Goal: Check status: Check status

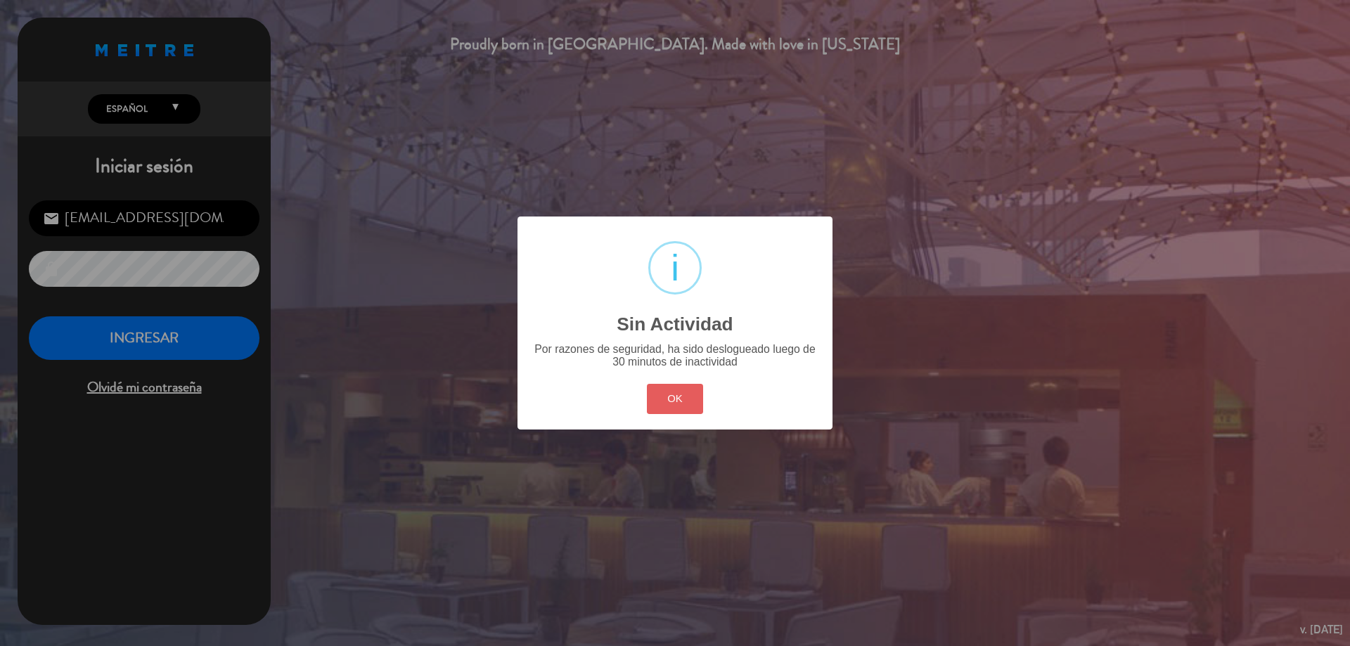
click at [665, 392] on button "OK" at bounding box center [675, 399] width 57 height 30
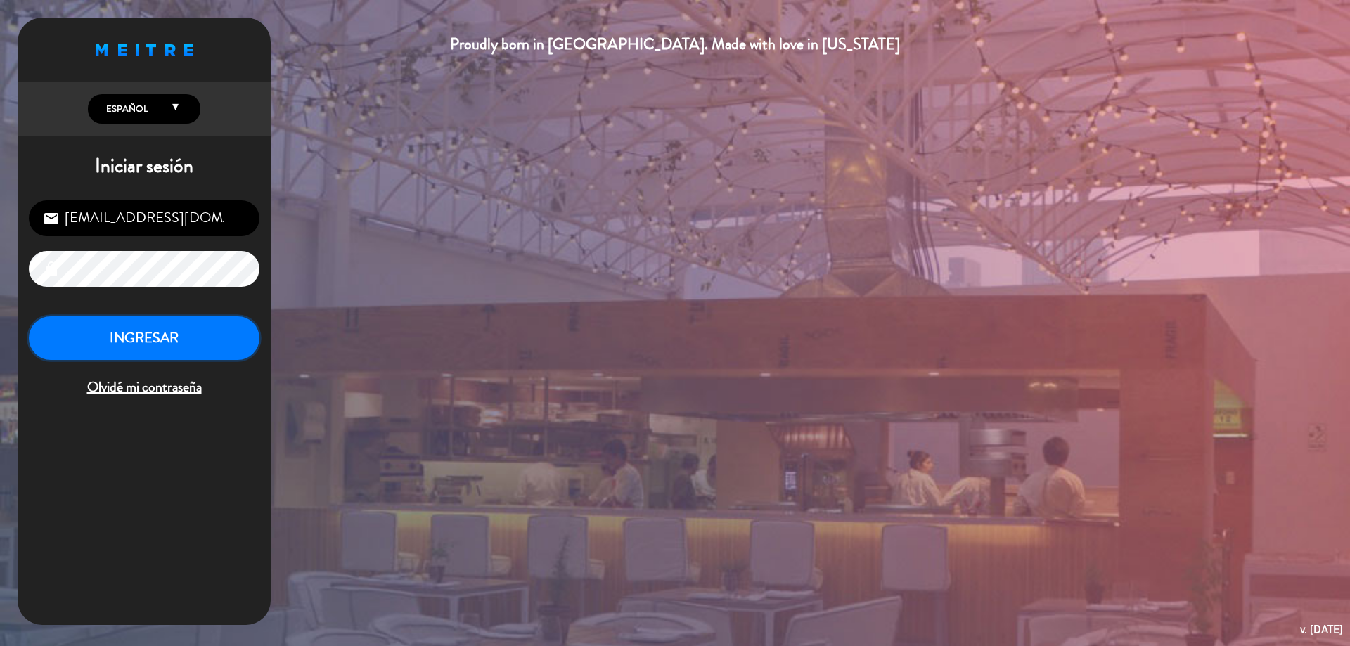
click at [239, 335] on button "INGRESAR" at bounding box center [144, 338] width 231 height 44
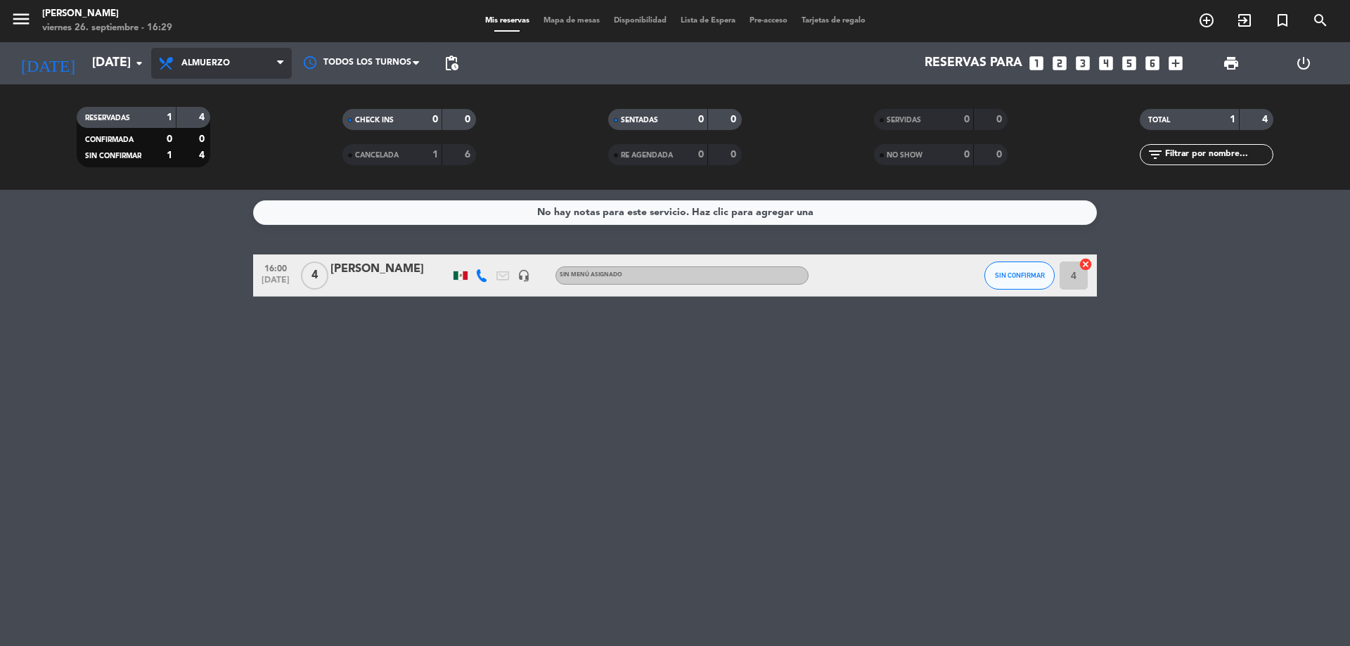
click at [188, 59] on span "Almuerzo" at bounding box center [205, 63] width 49 height 10
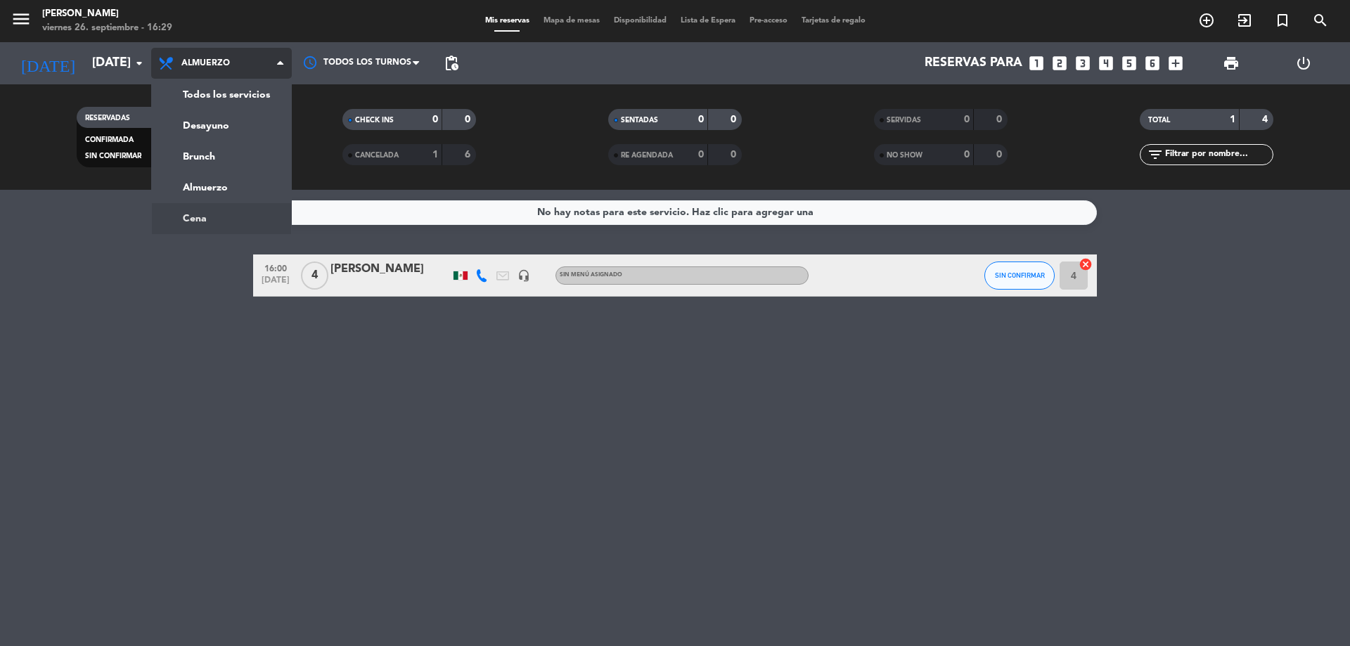
click at [219, 216] on ng-component "menu [PERSON_NAME][DATE] 26. septiembre - 16:29 Mis reservas Mapa de mesas Disp…" at bounding box center [675, 323] width 1350 height 646
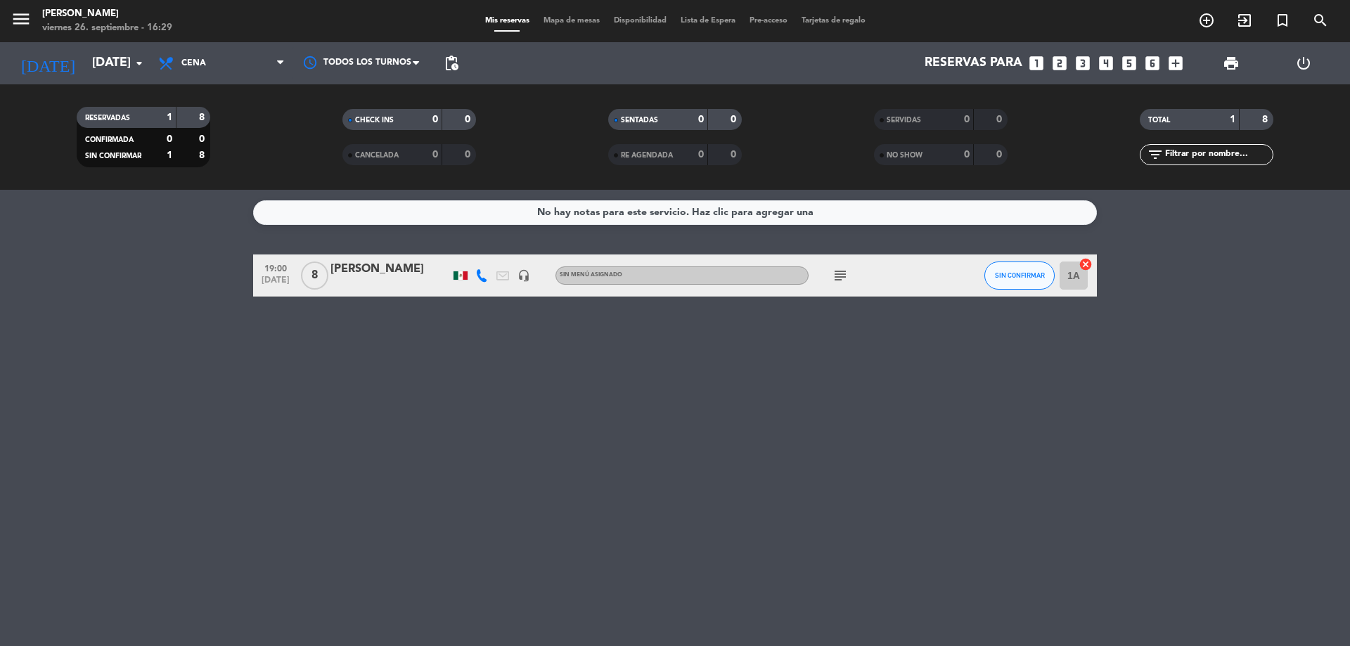
click at [846, 276] on icon "subject" at bounding box center [840, 275] width 17 height 17
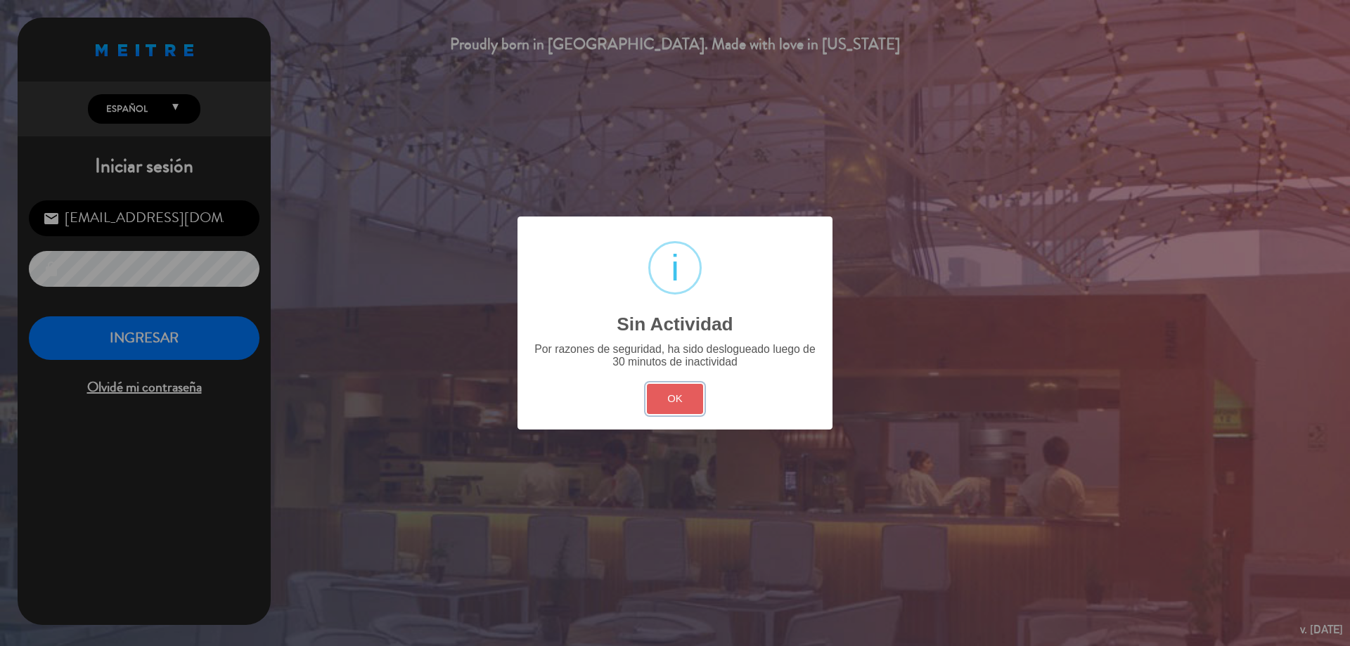
click at [677, 401] on button "OK" at bounding box center [675, 399] width 57 height 30
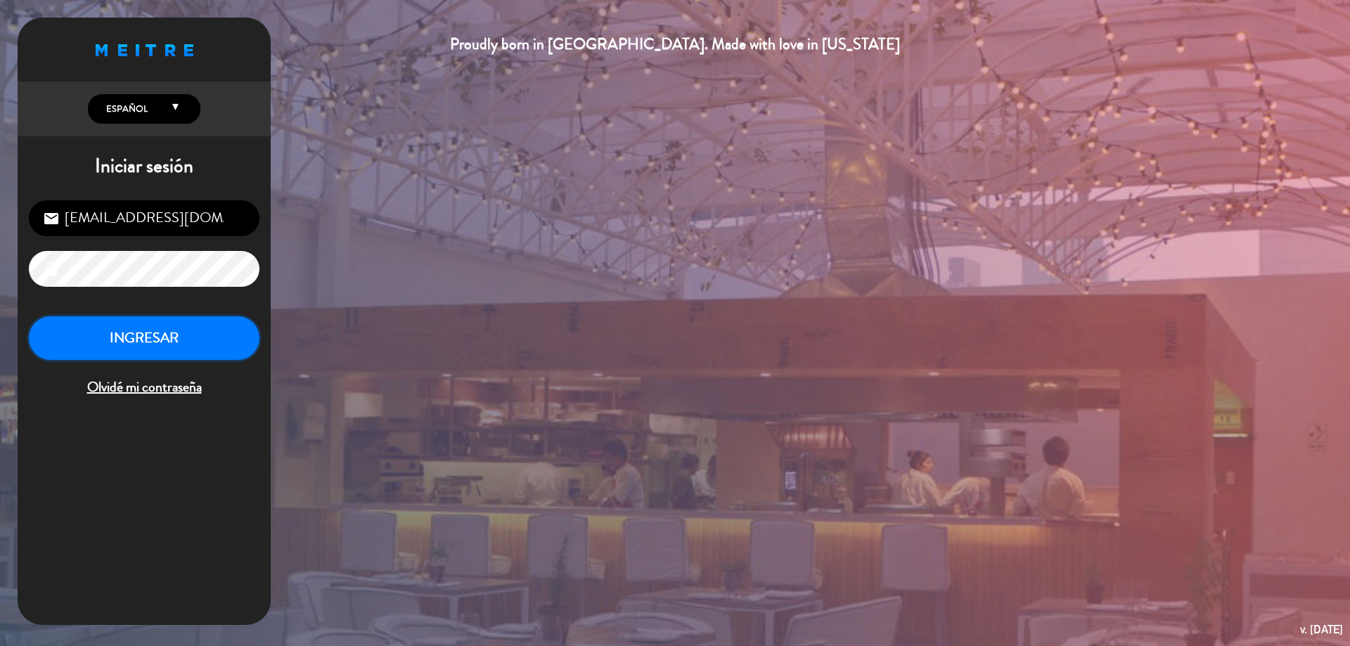
click at [136, 345] on button "INGRESAR" at bounding box center [144, 338] width 231 height 44
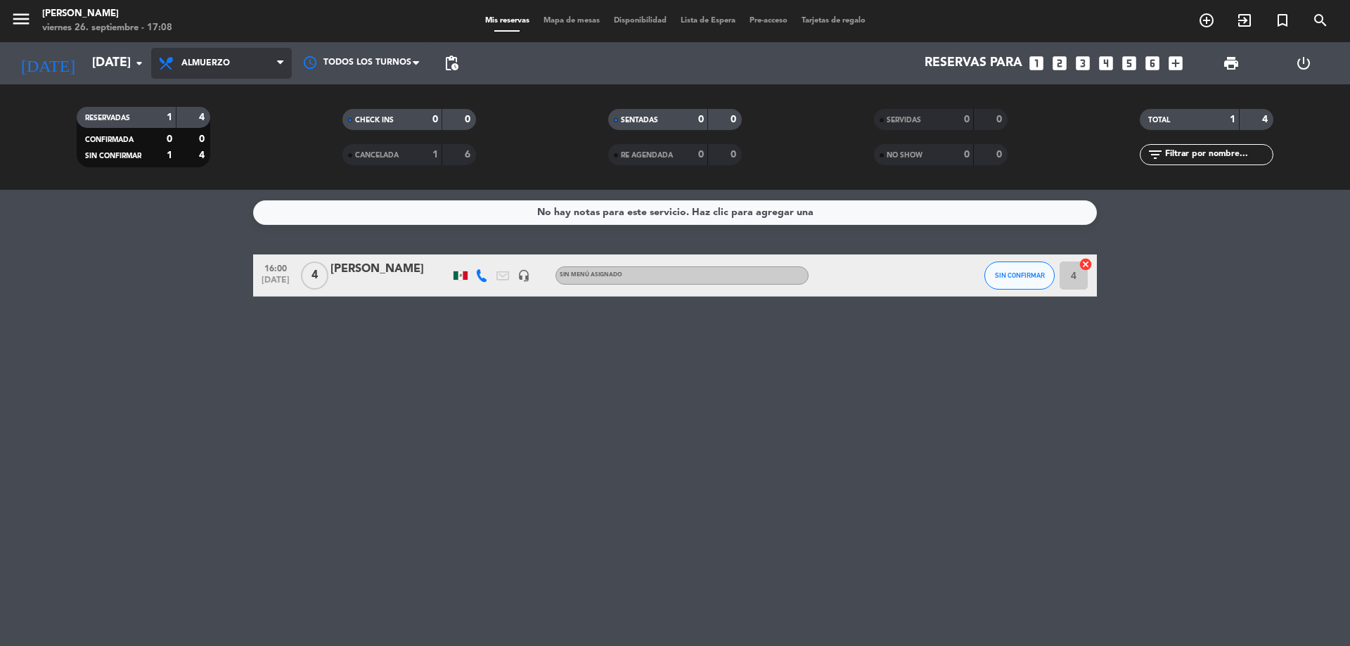
click at [231, 62] on span "Almuerzo" at bounding box center [221, 63] width 141 height 31
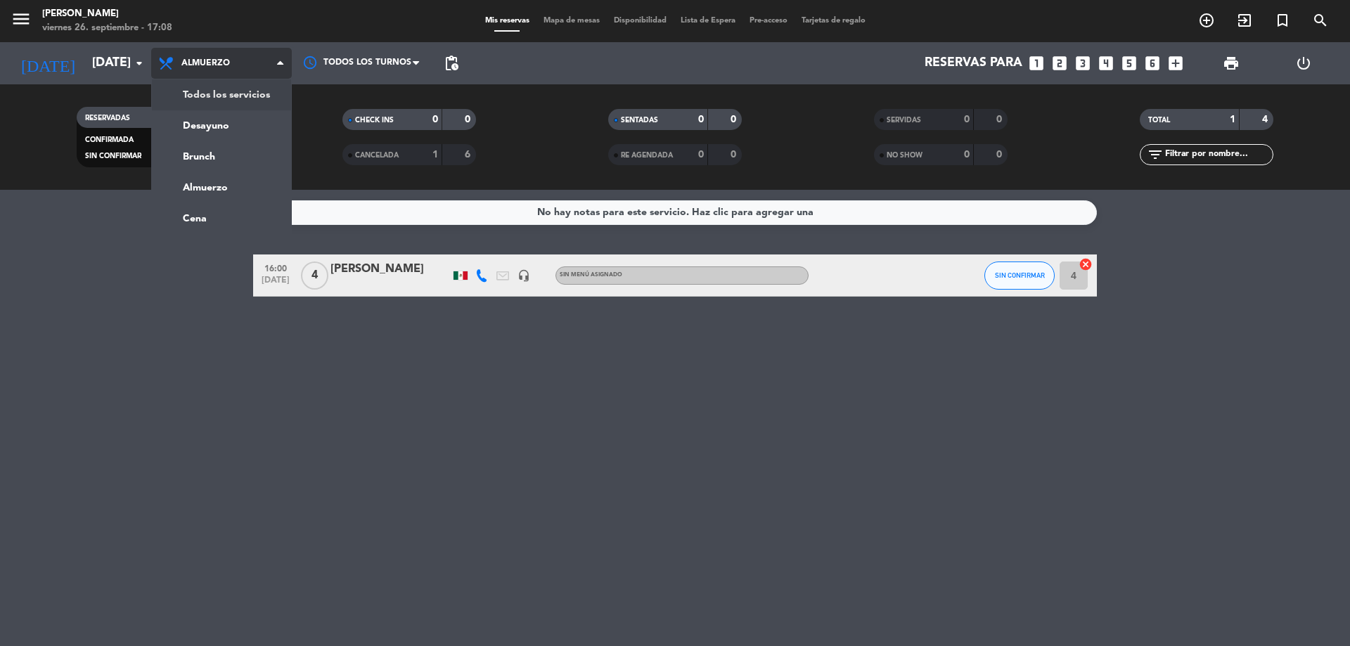
click at [228, 85] on div "menu [PERSON_NAME][DATE] 26. septiembre - 17:08 Mis reservas Mapa de mesas Disp…" at bounding box center [675, 95] width 1350 height 190
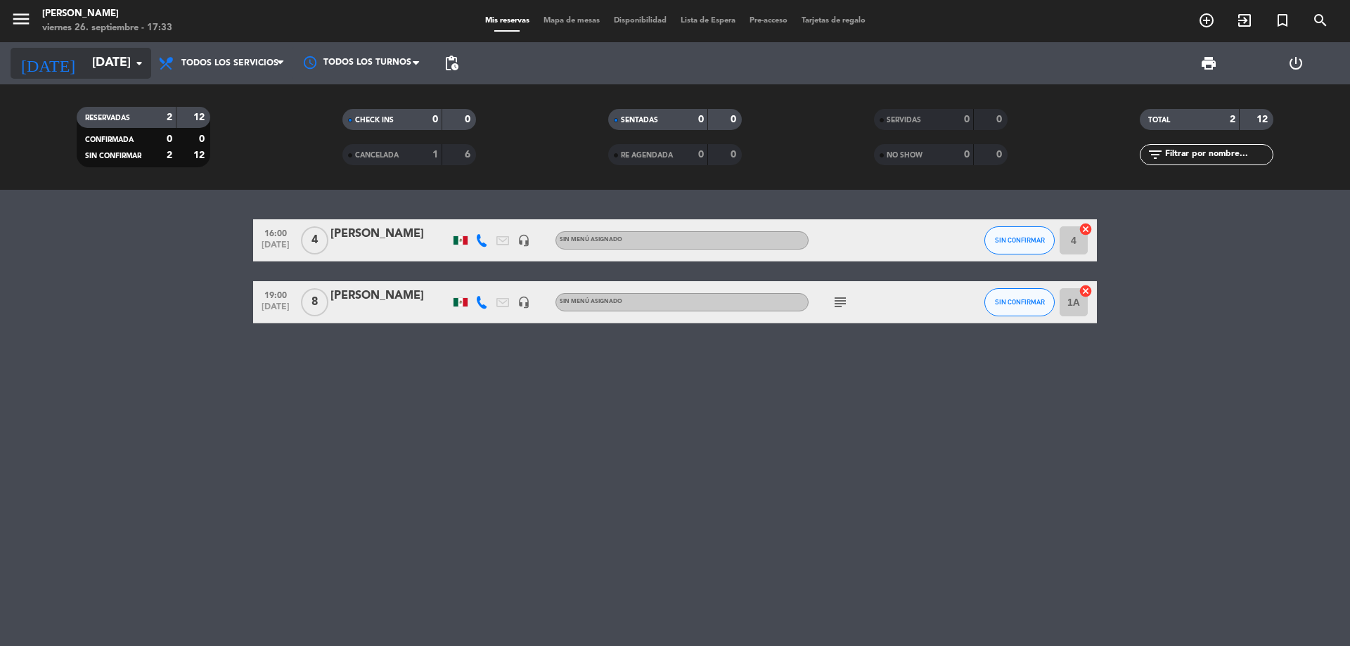
click at [89, 57] on input "[DATE]" at bounding box center [166, 63] width 163 height 28
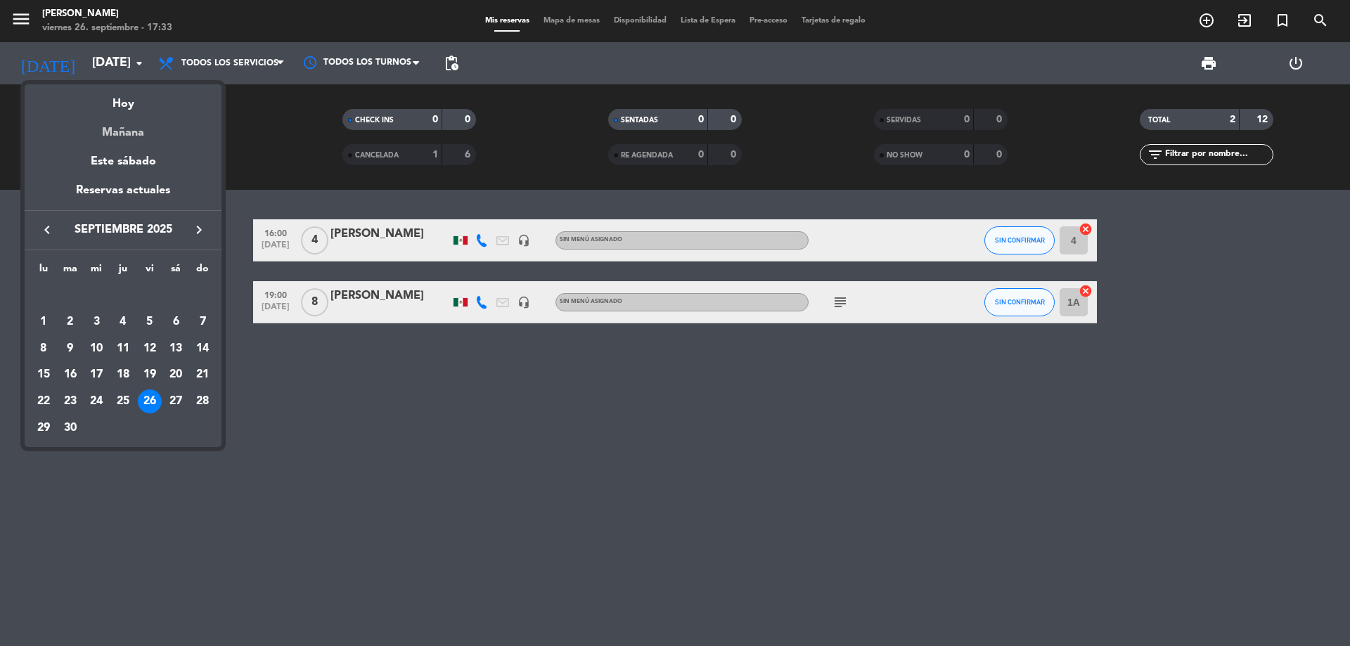
click at [137, 126] on div "Mañana" at bounding box center [123, 127] width 197 height 29
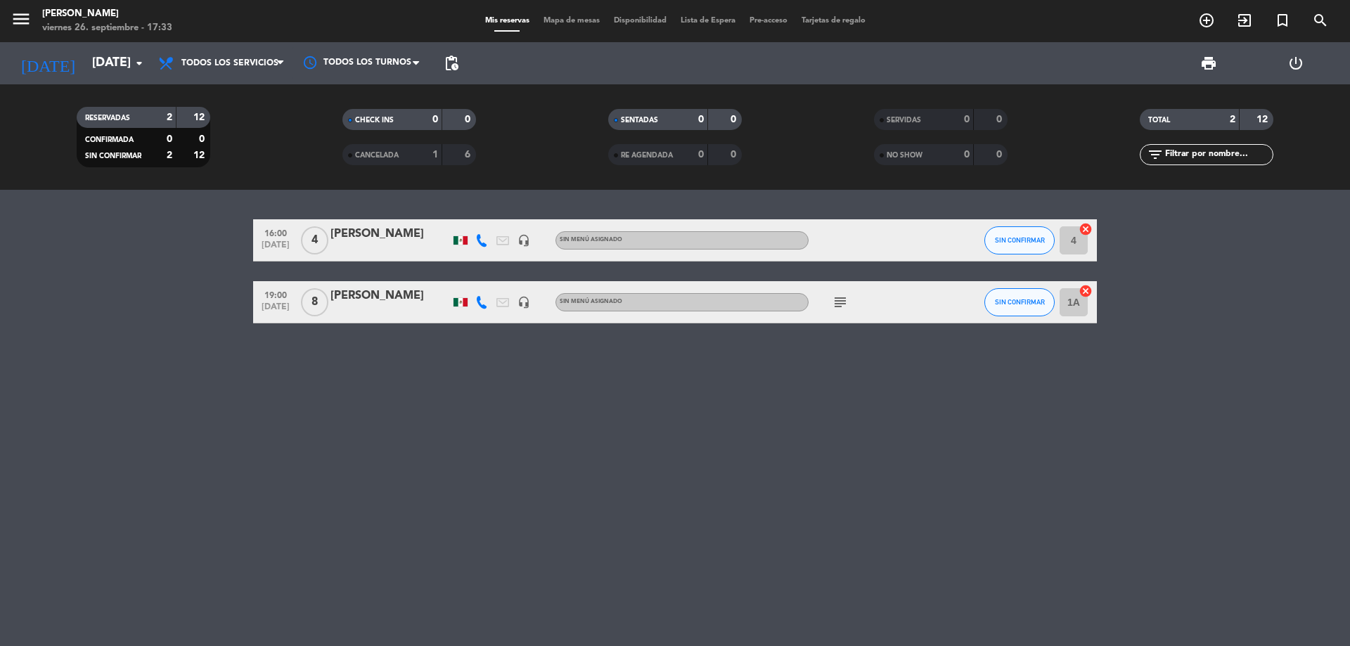
type input "[DATE]"
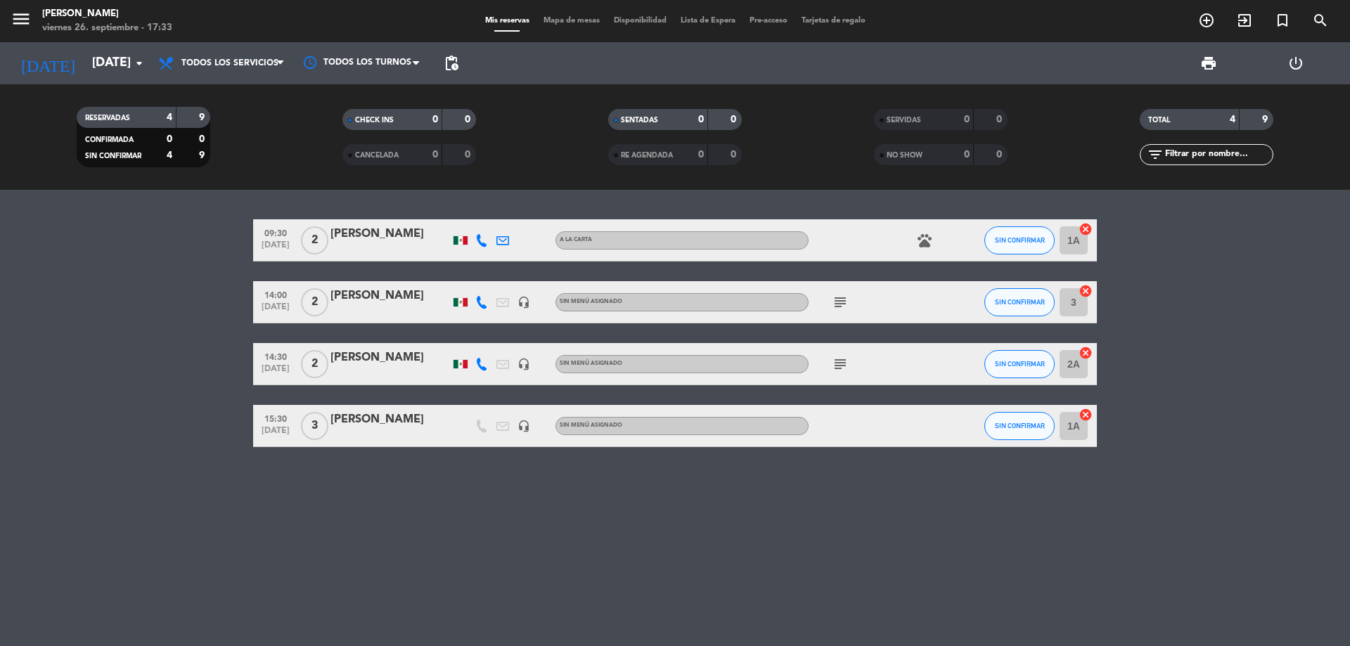
click at [837, 294] on icon "subject" at bounding box center [840, 302] width 17 height 17
click at [840, 366] on icon "subject" at bounding box center [840, 364] width 17 height 17
click at [712, 496] on div "09:30 [DATE] 2 [PERSON_NAME] A la carta pets SIN CONFIRMAR 1A cancel 14:00 [DAT…" at bounding box center [675, 418] width 1350 height 456
click at [836, 305] on icon "subject" at bounding box center [840, 302] width 17 height 17
click at [841, 364] on icon "subject" at bounding box center [840, 364] width 17 height 17
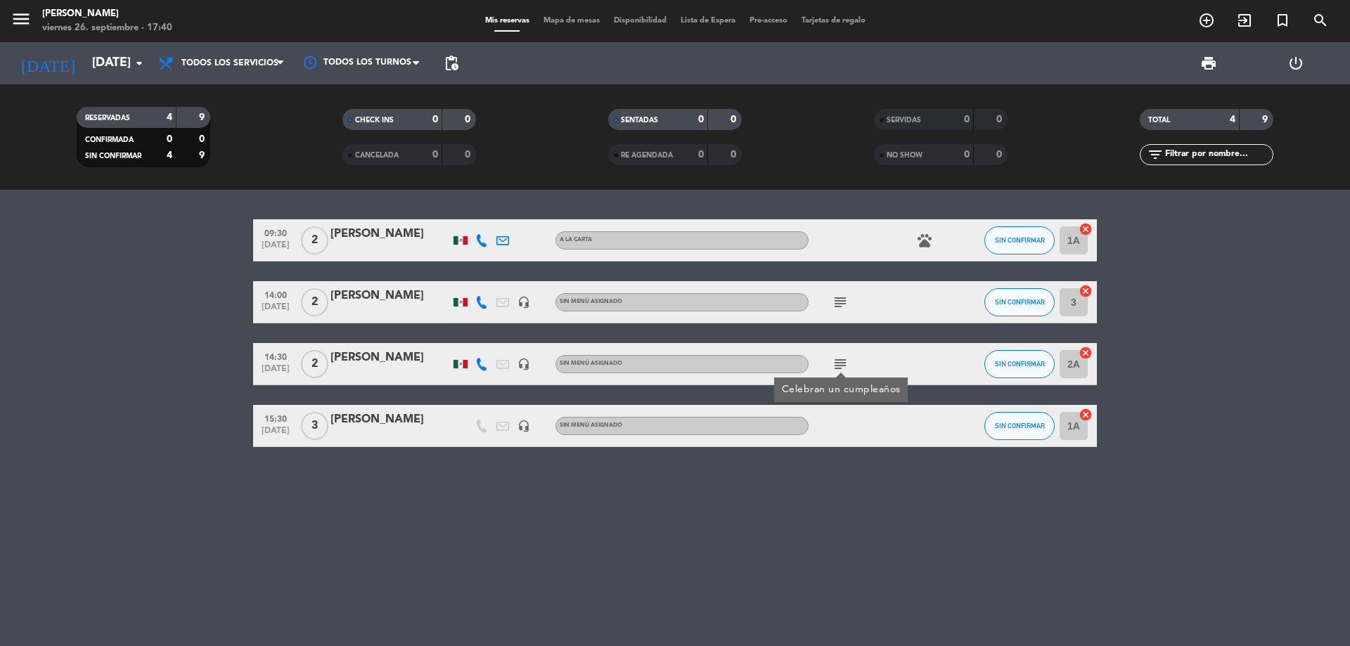
click at [842, 369] on icon "subject" at bounding box center [840, 364] width 17 height 17
click at [46, 61] on icon "[DATE]" at bounding box center [48, 63] width 75 height 31
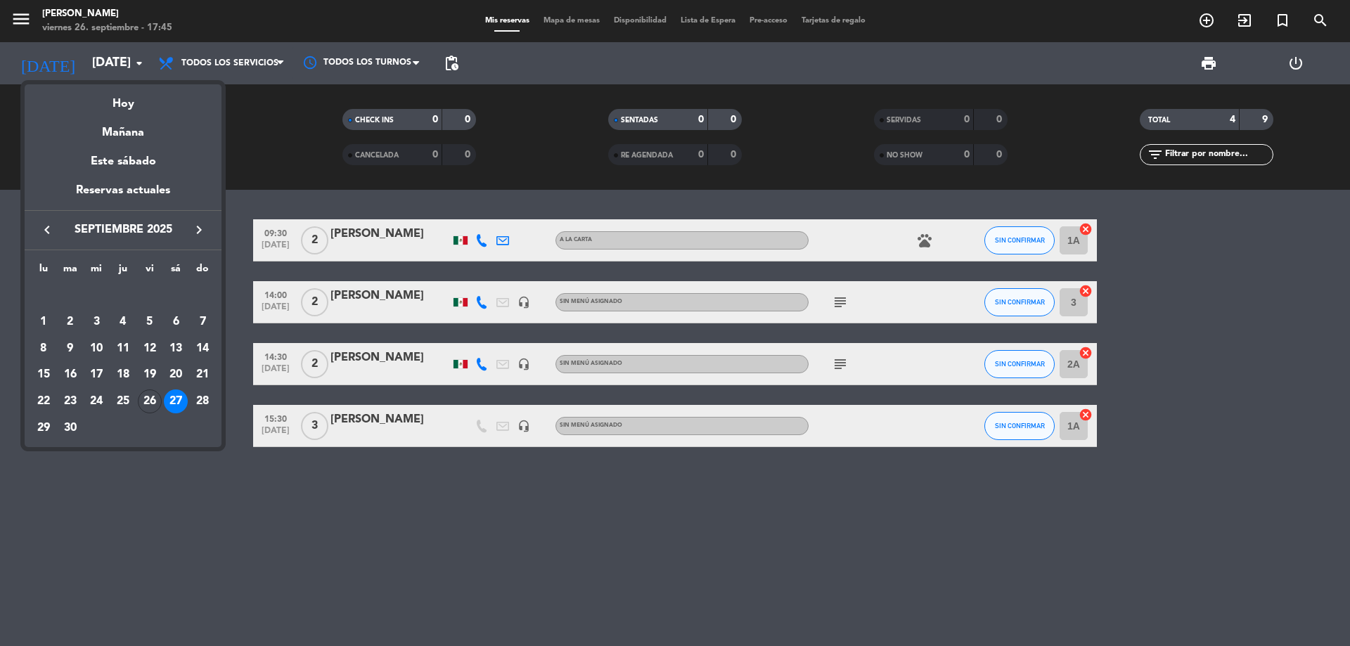
click at [177, 391] on div "27" at bounding box center [176, 402] width 24 height 24
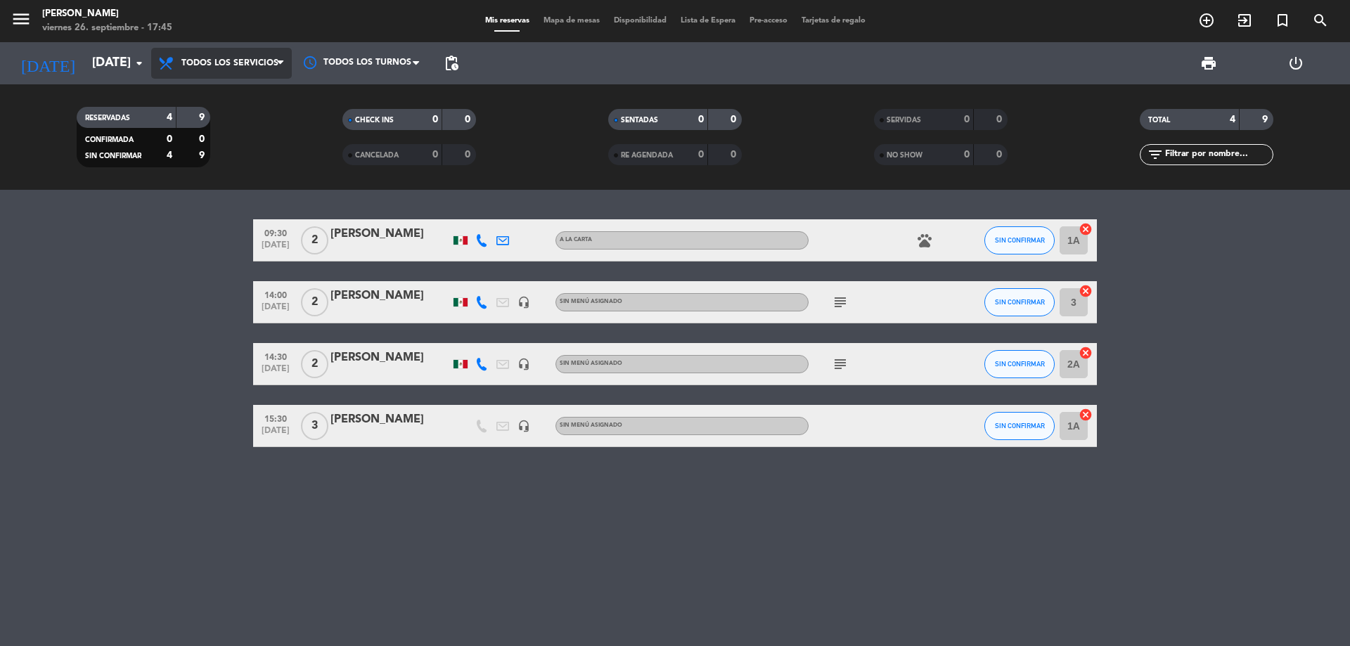
click at [281, 59] on icon at bounding box center [280, 63] width 6 height 11
click at [279, 103] on div "menu [PERSON_NAME][DATE] 26. septiembre - 17:45 Mis reservas Mapa de mesas Disp…" at bounding box center [675, 95] width 1350 height 190
click at [838, 301] on icon "subject" at bounding box center [840, 302] width 17 height 17
click at [835, 360] on icon "subject" at bounding box center [840, 364] width 17 height 17
click at [837, 309] on icon "subject" at bounding box center [840, 302] width 17 height 17
